Goal: Task Accomplishment & Management: Manage account settings

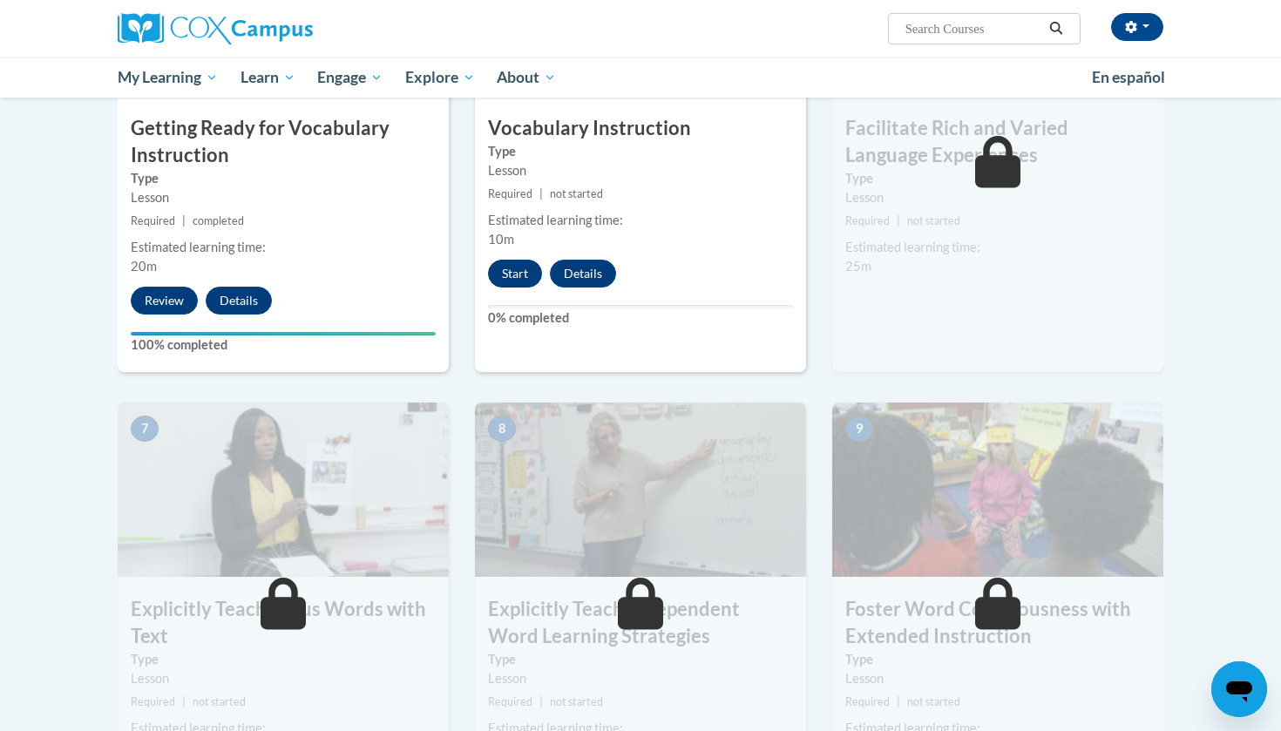
click at [514, 270] on button "Start" at bounding box center [515, 274] width 54 height 28
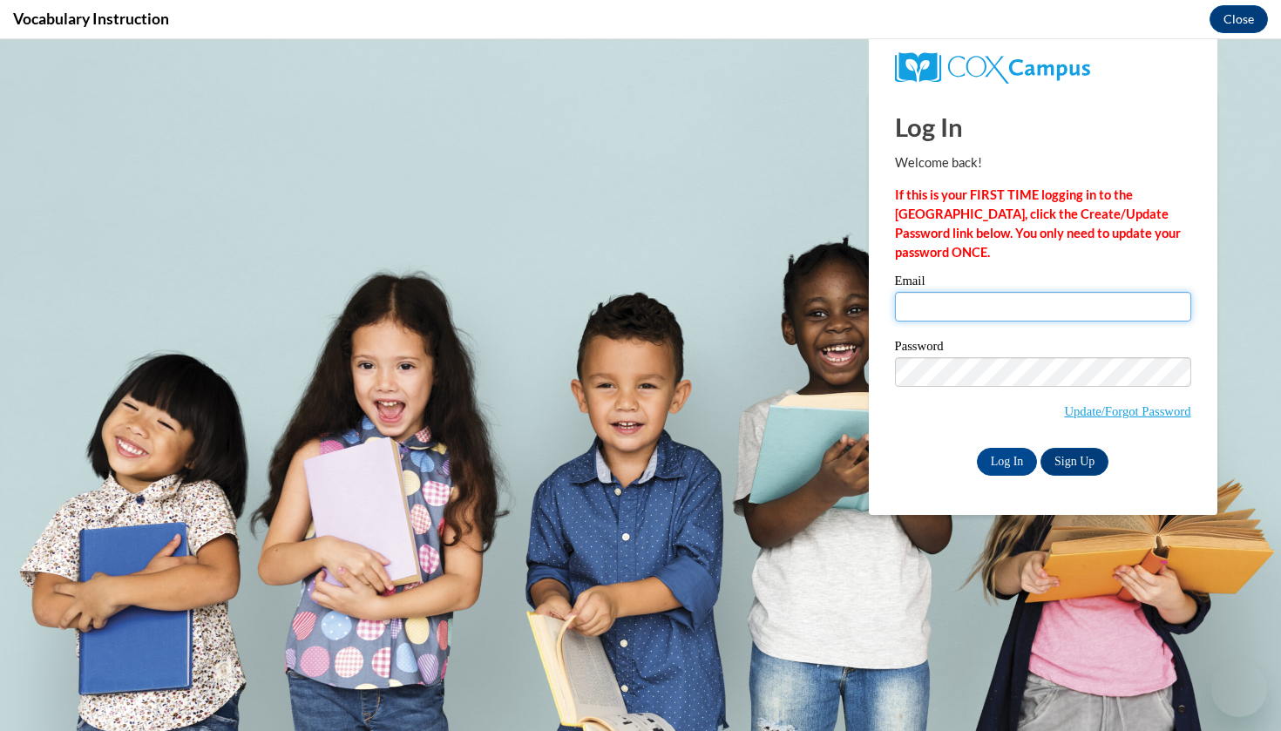
type input "keese129@gmail.com"
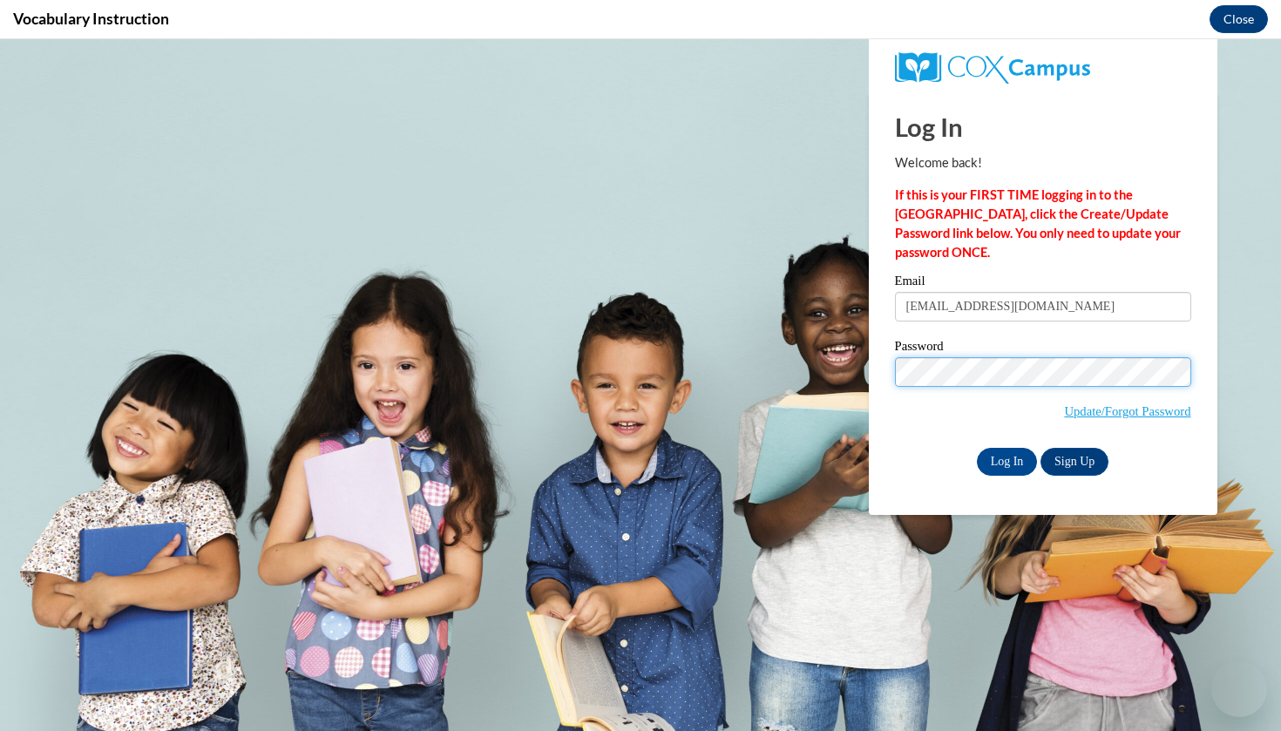
click at [1006, 458] on input "Log In" at bounding box center [1007, 462] width 61 height 28
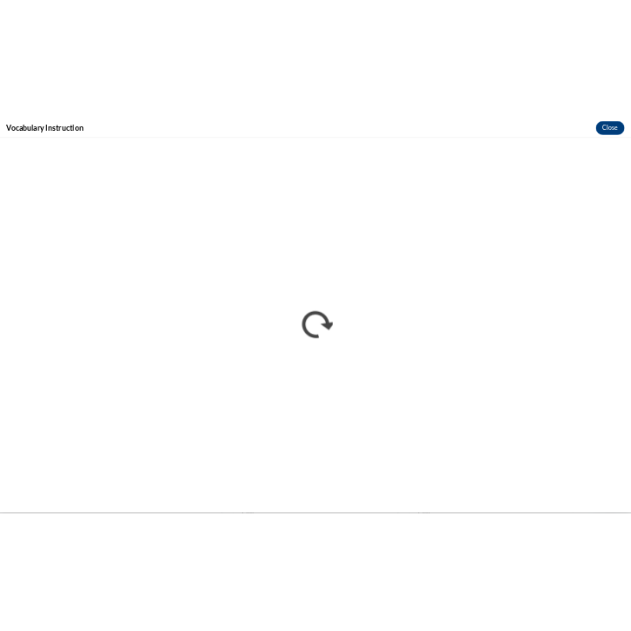
scroll to position [1014, 0]
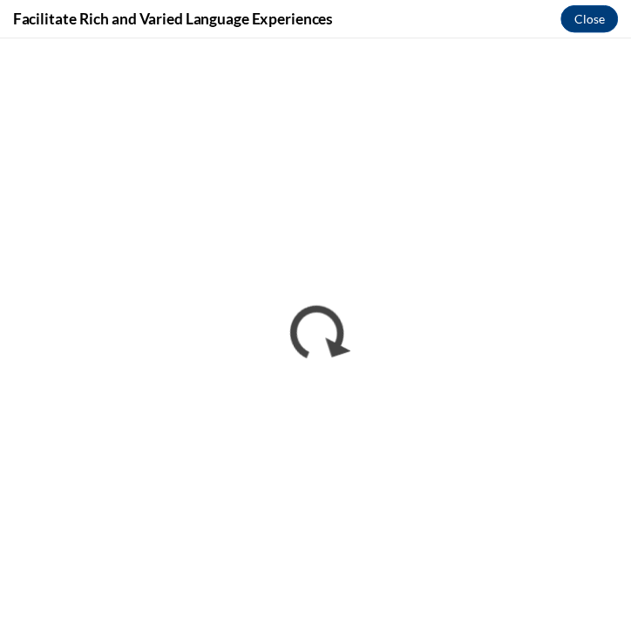
scroll to position [830, 0]
